Goal: Task Accomplishment & Management: Manage account settings

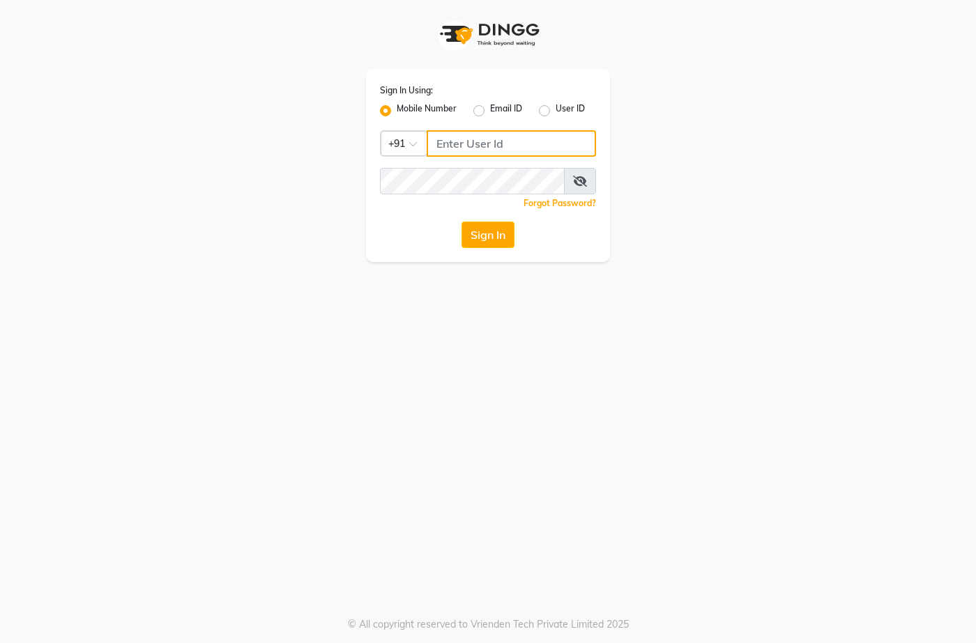
click at [514, 133] on input "Username" at bounding box center [511, 143] width 169 height 26
type input "9667798641"
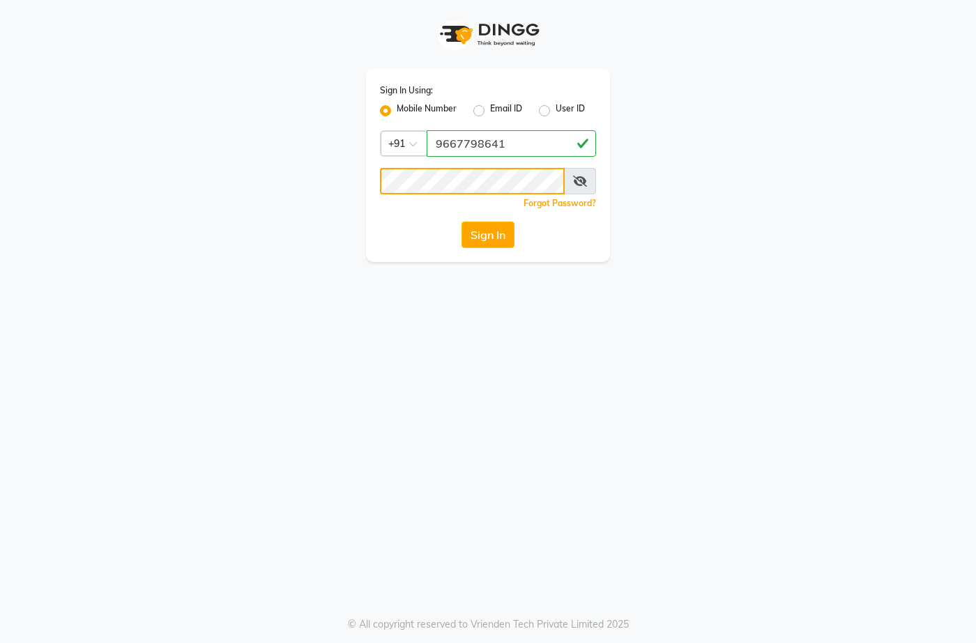
click at [461, 222] on button "Sign In" at bounding box center [487, 235] width 53 height 26
